Goal: Transaction & Acquisition: Download file/media

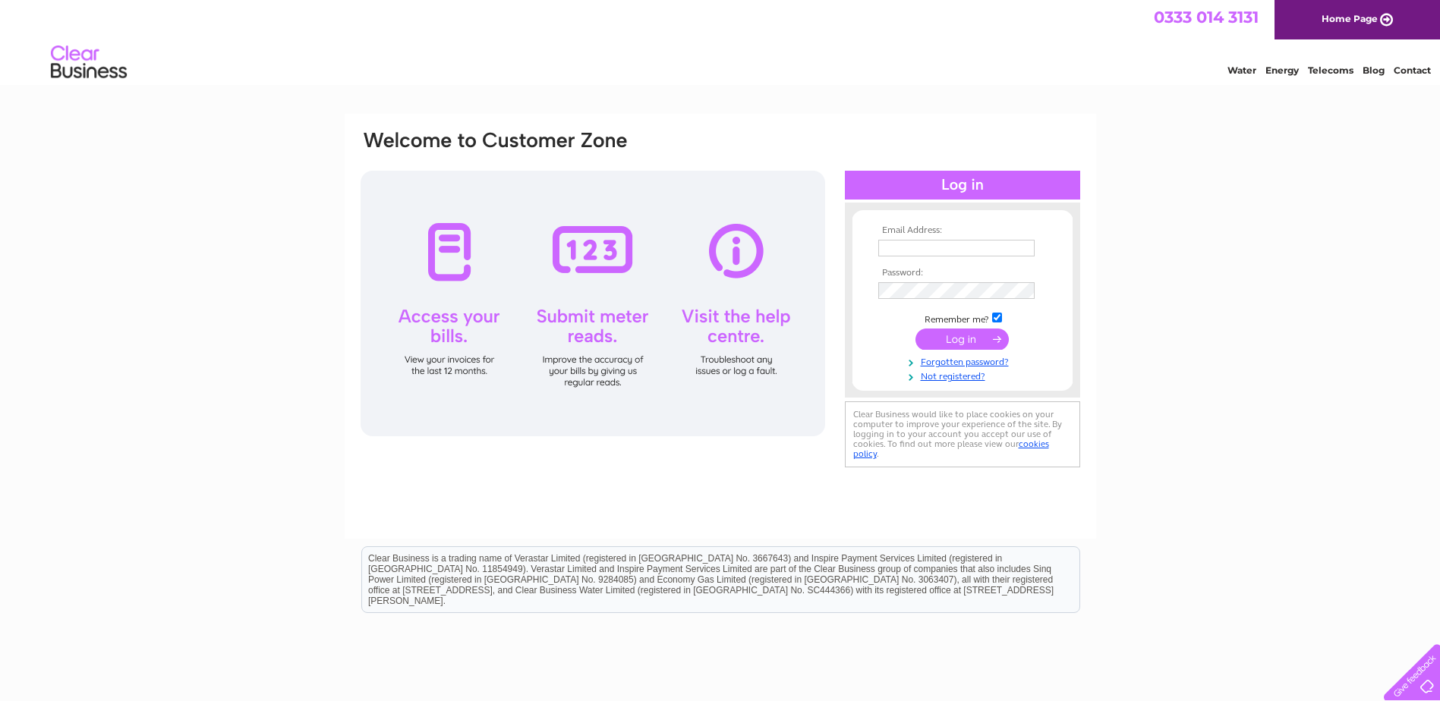
type input "[PERSON_NAME][EMAIL_ADDRESS][DOMAIN_NAME]"
click at [958, 341] on input "submit" at bounding box center [961, 339] width 93 height 21
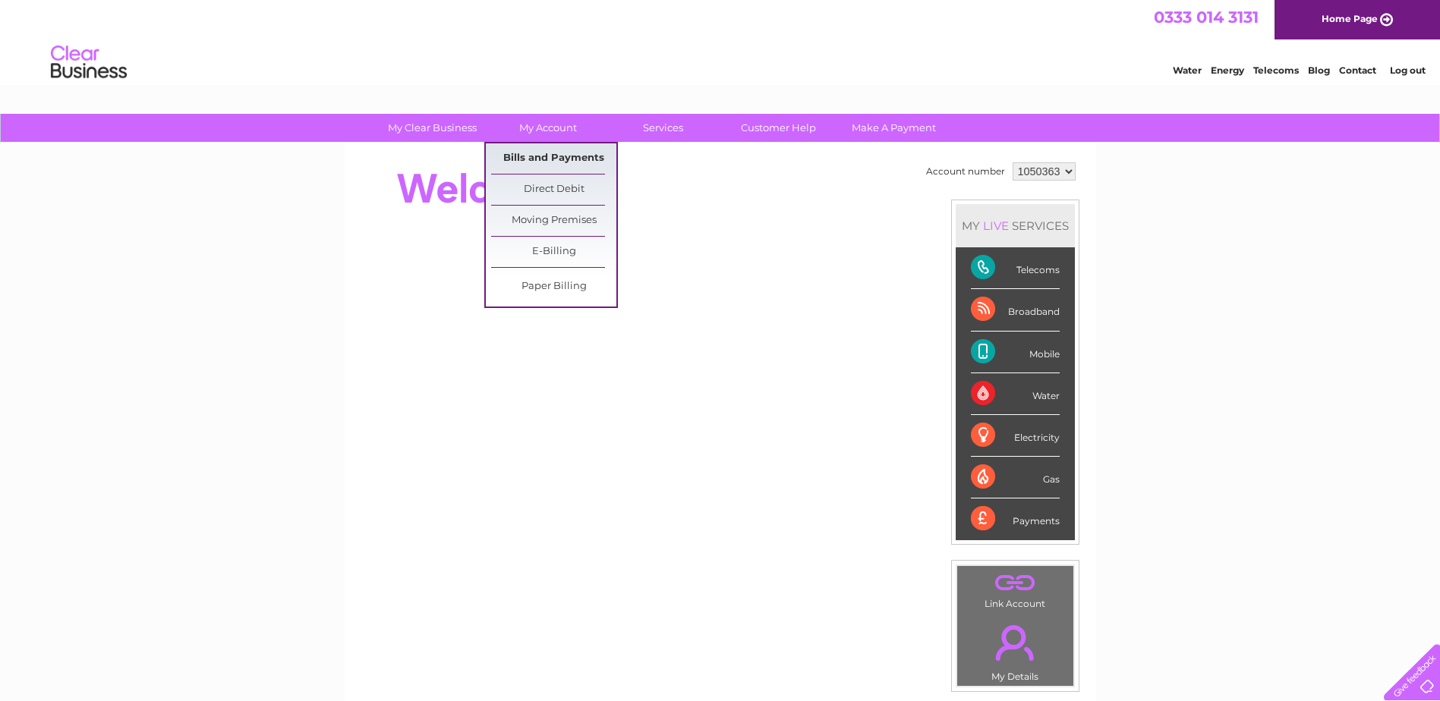
click at [537, 152] on link "Bills and Payments" at bounding box center [553, 158] width 125 height 30
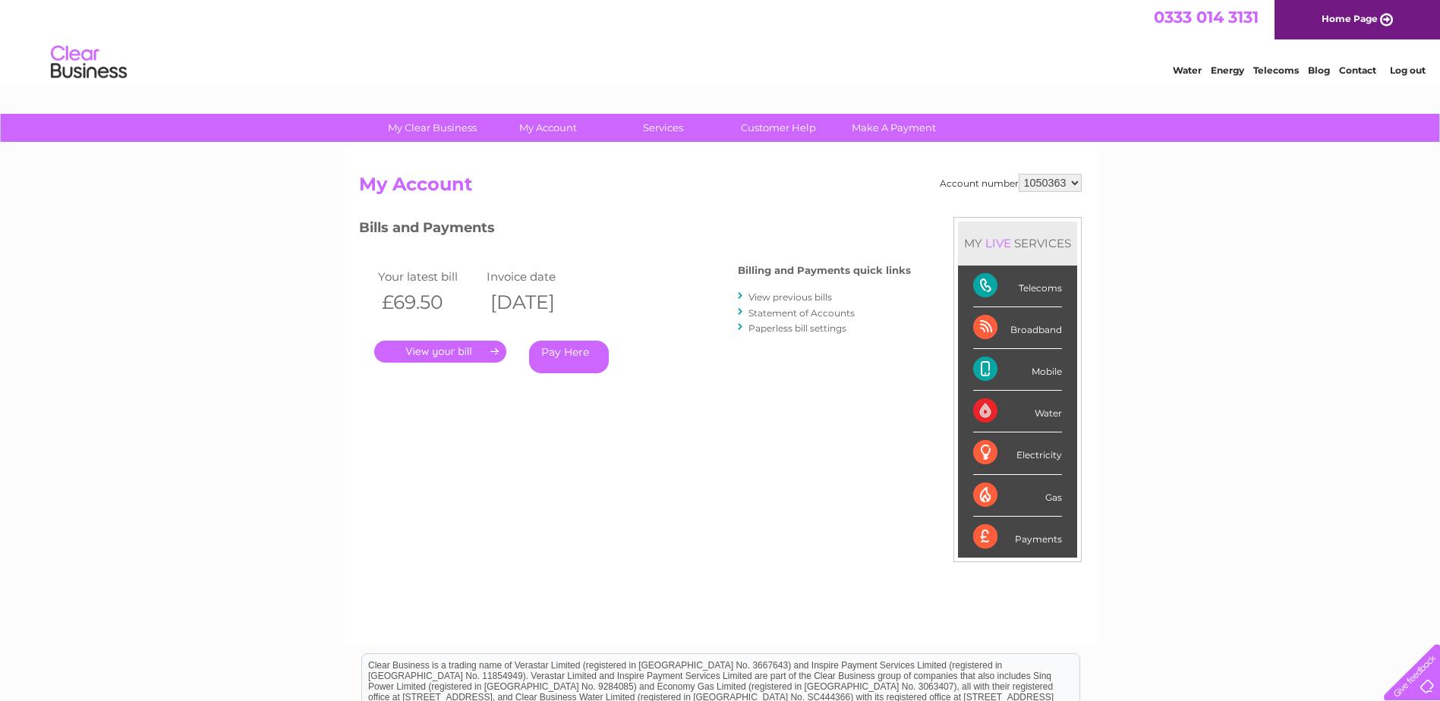
click at [476, 349] on link "." at bounding box center [440, 352] width 132 height 22
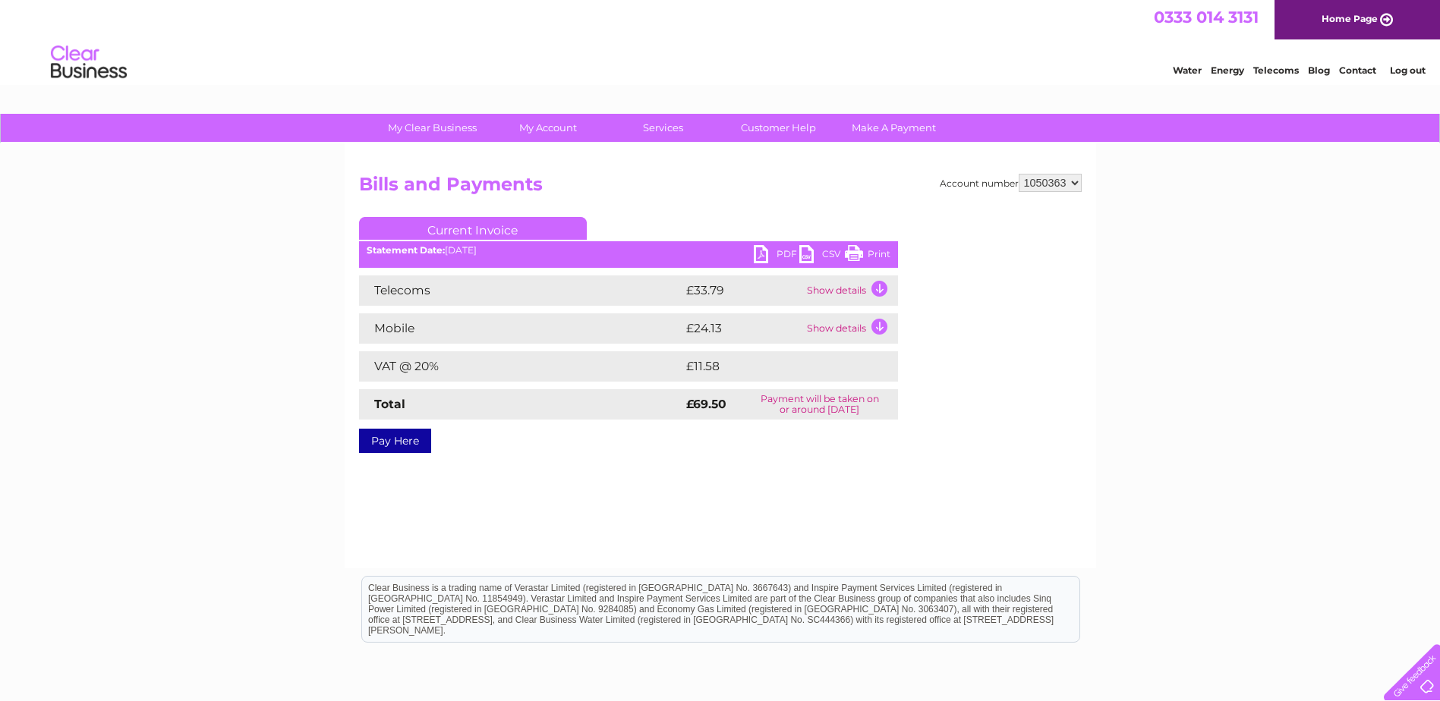
click at [804, 252] on link "CSV" at bounding box center [822, 256] width 46 height 22
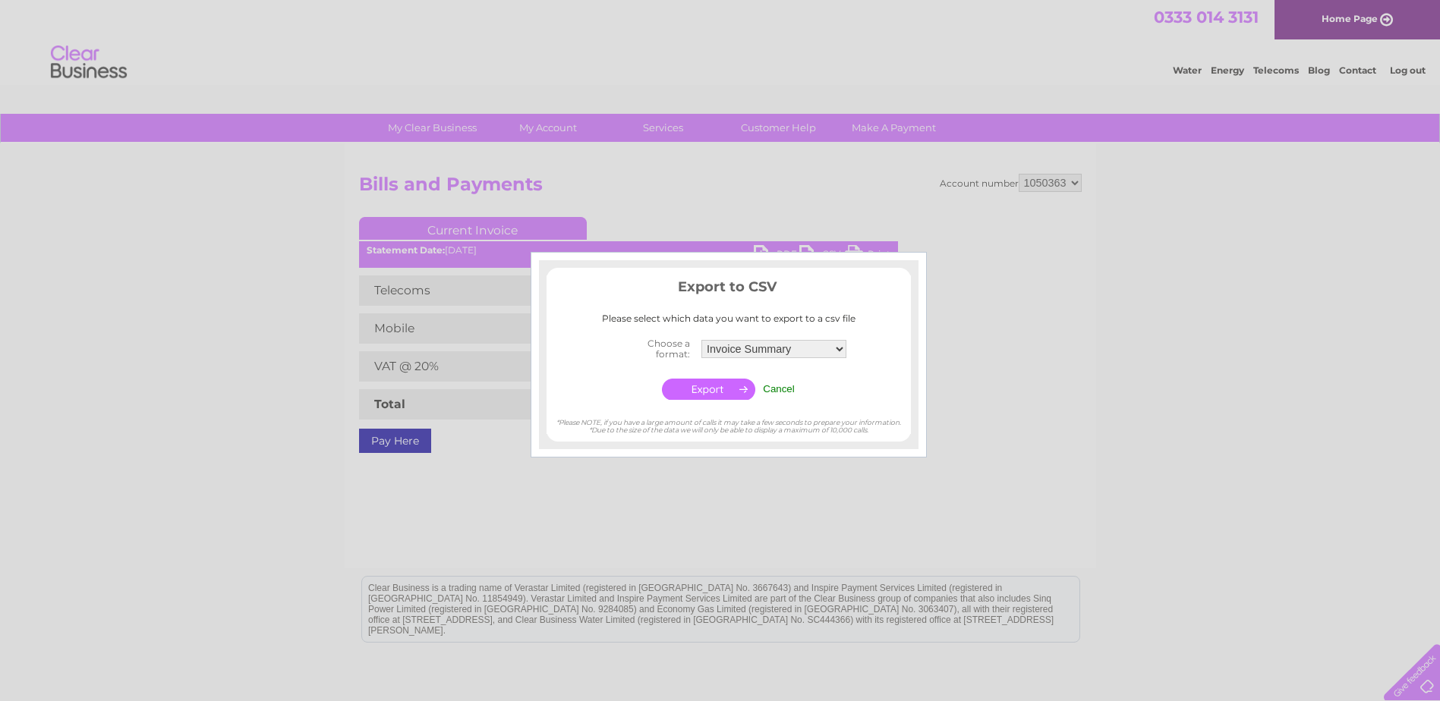
click at [723, 389] on input "button" at bounding box center [708, 389] width 93 height 21
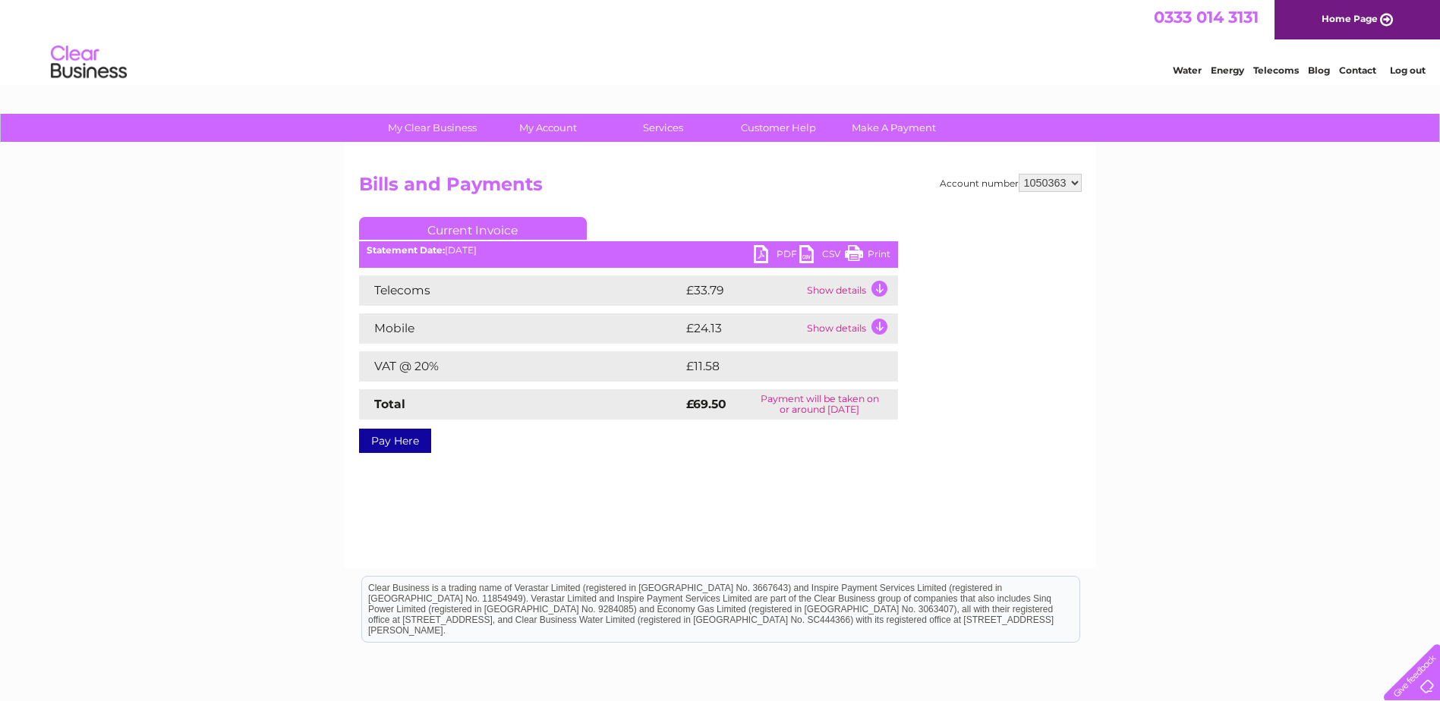
click at [537, 51] on div "Water Energy Telecoms Blog Contact Log out" at bounding box center [720, 63] width 1440 height 49
click at [779, 253] on link "PDF" at bounding box center [777, 256] width 46 height 22
